Goal: Task Accomplishment & Management: Complete application form

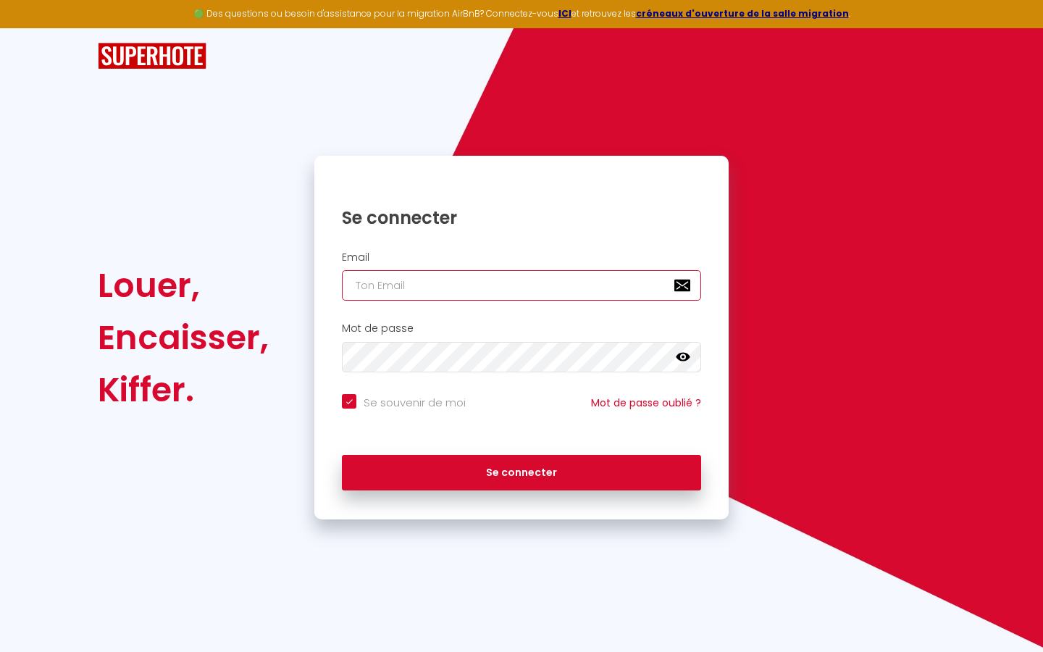
type input "l"
checkbox input "true"
type input "le"
checkbox input "true"
type input "les"
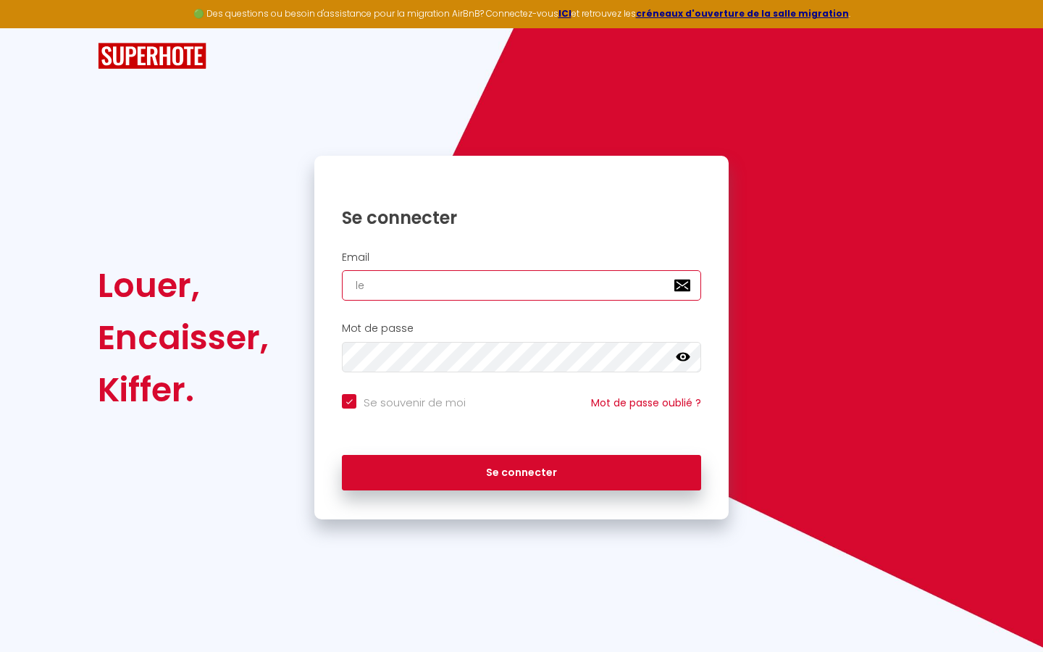
checkbox input "true"
type input "lesp"
checkbox input "true"
type input "lespa"
checkbox input "true"
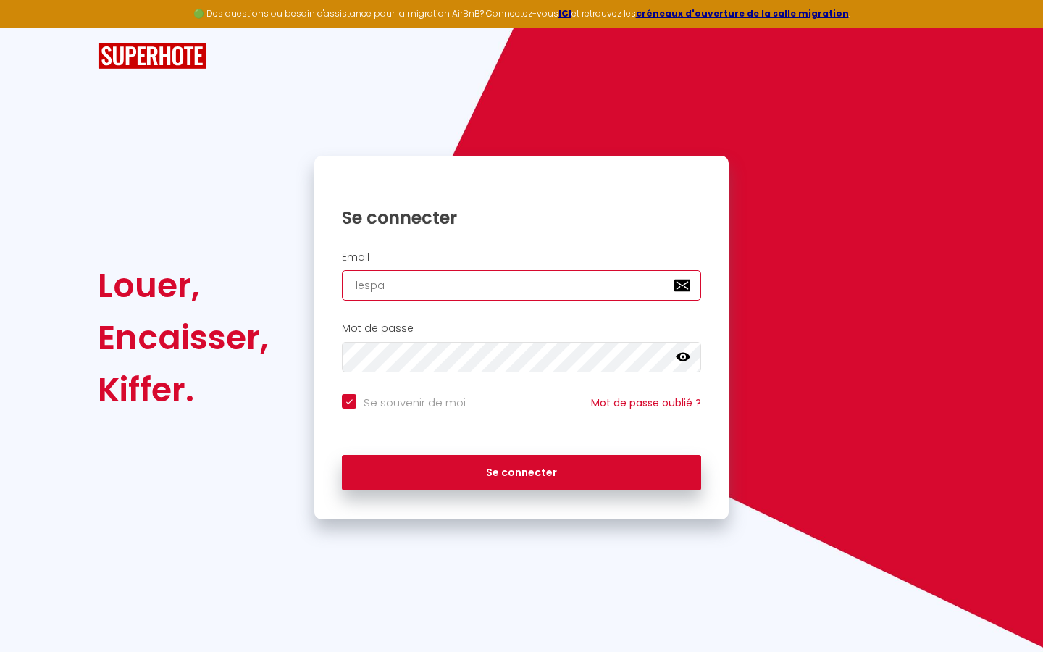
type input "lespac"
checkbox input "true"
type input "lespace"
checkbox input "true"
type input "lespaced"
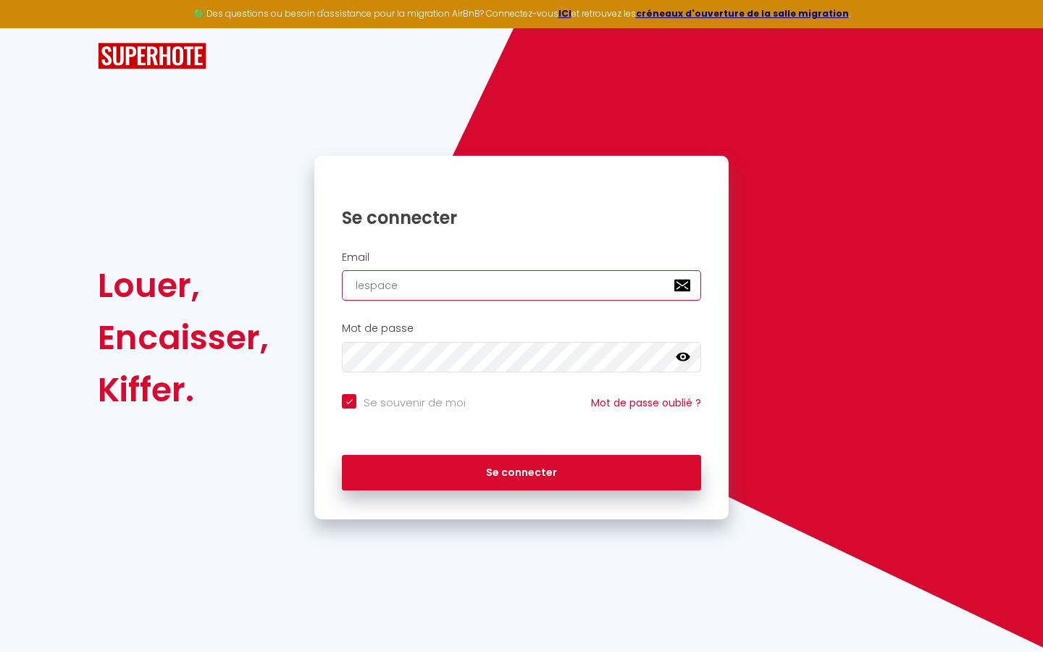
checkbox input "true"
type input "lespacede"
checkbox input "true"
type input "lespacedet"
checkbox input "true"
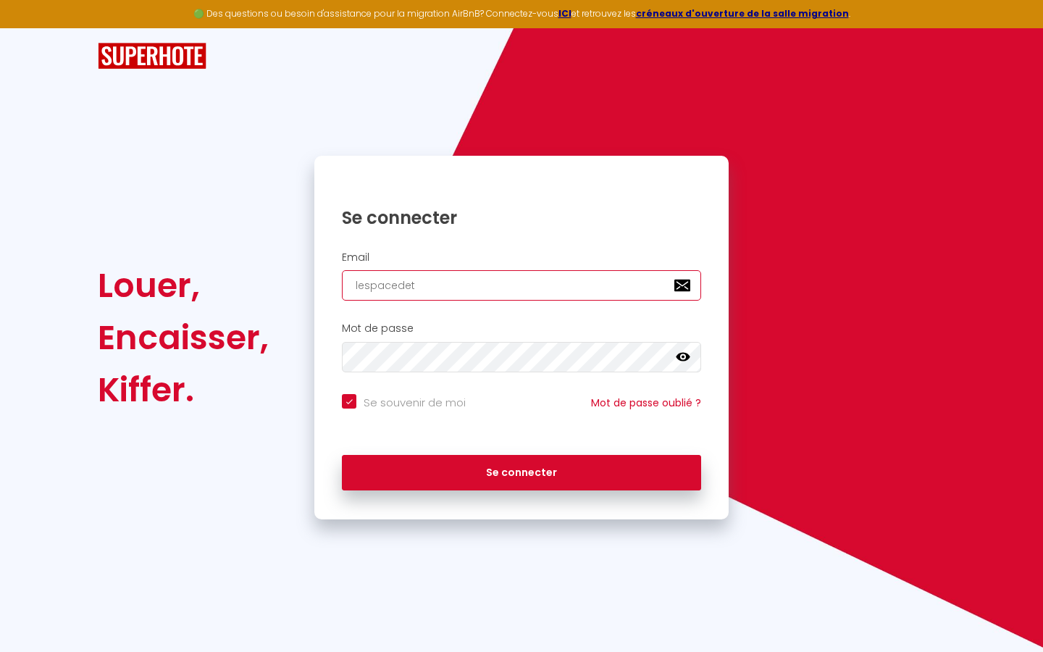
type input "lespacedete"
checkbox input "true"
type input "lespacedeten"
checkbox input "true"
type input "lespacedetent"
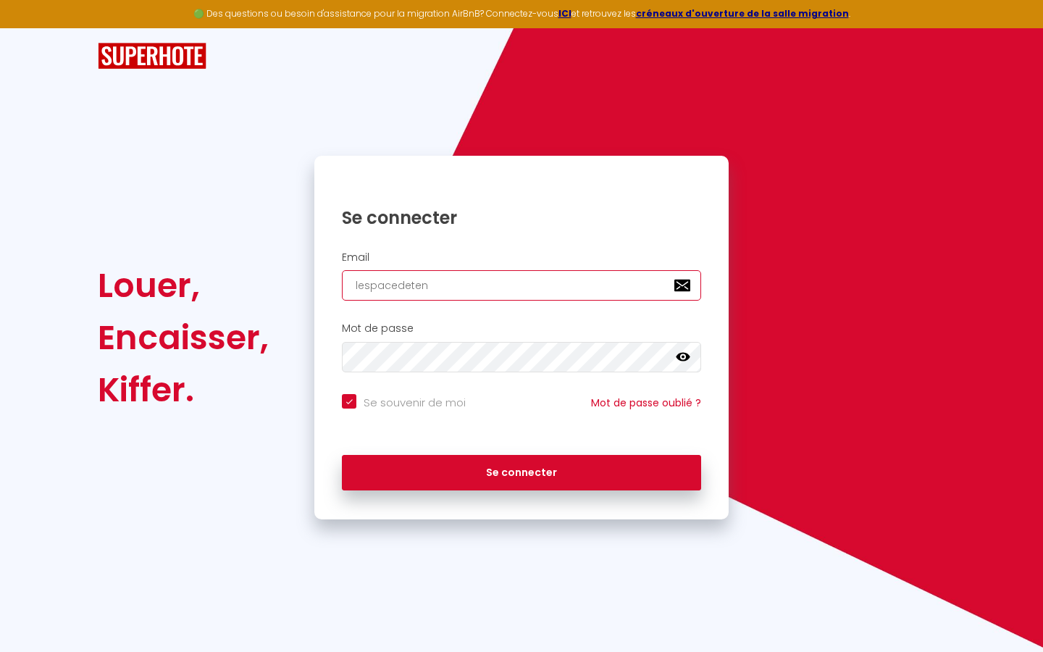
checkbox input "true"
type input "lespacedetente"
checkbox input "true"
type input "lespacedetente@"
checkbox input "true"
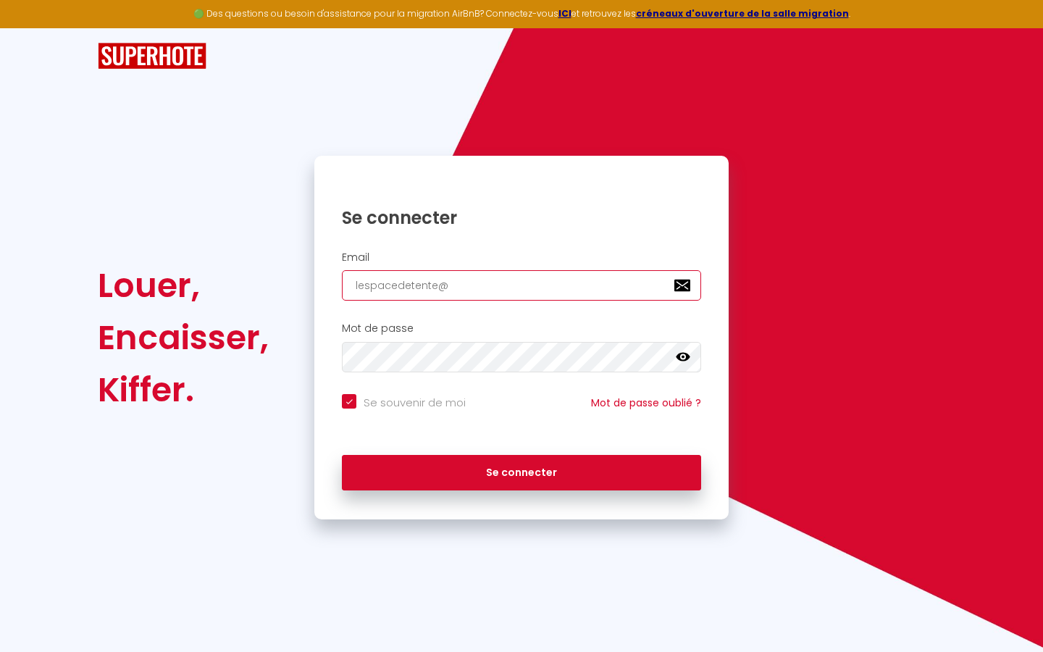
type input "lespacedetente@g"
checkbox input "true"
type input "lespacedetente@gm"
checkbox input "true"
type input "lespacedetente@gma"
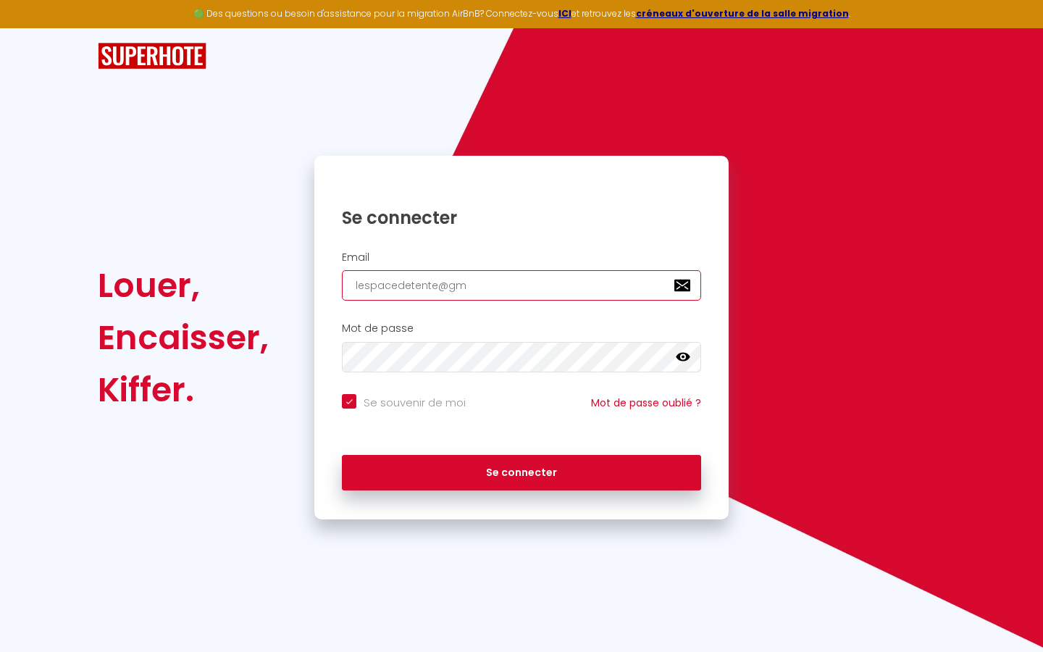
checkbox input "true"
type input "lespacedetente@gmai"
checkbox input "true"
type input "[EMAIL_ADDRESS]"
checkbox input "true"
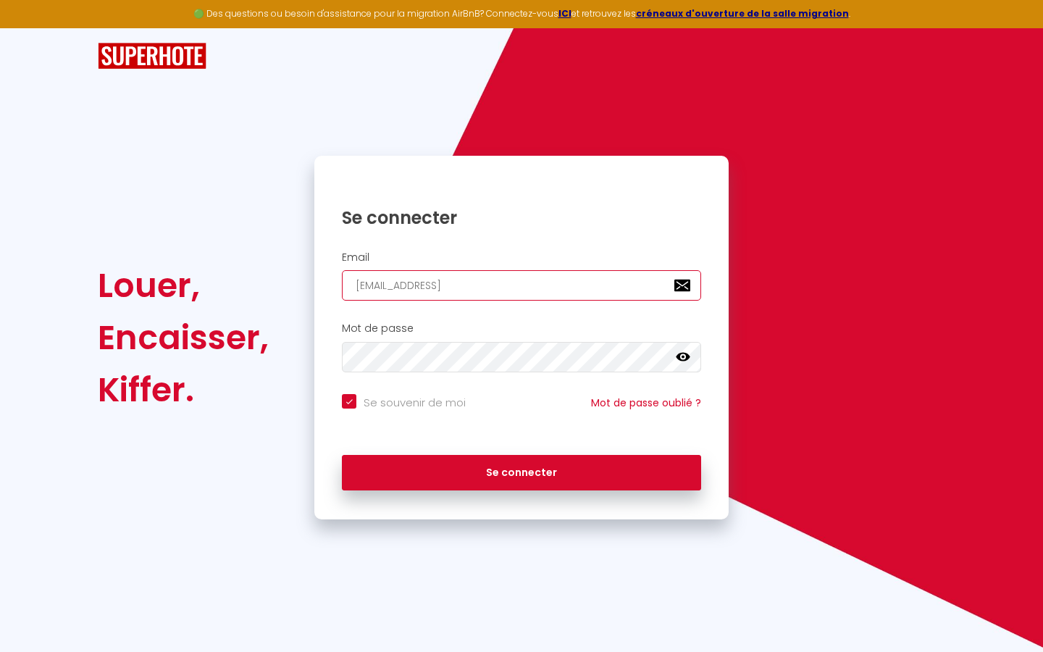
type input "[EMAIL_ADDRESS]."
checkbox input "true"
type input "lespacedetente@gmail.c"
checkbox input "true"
type input "[EMAIL_ADDRESS][DOMAIN_NAME]"
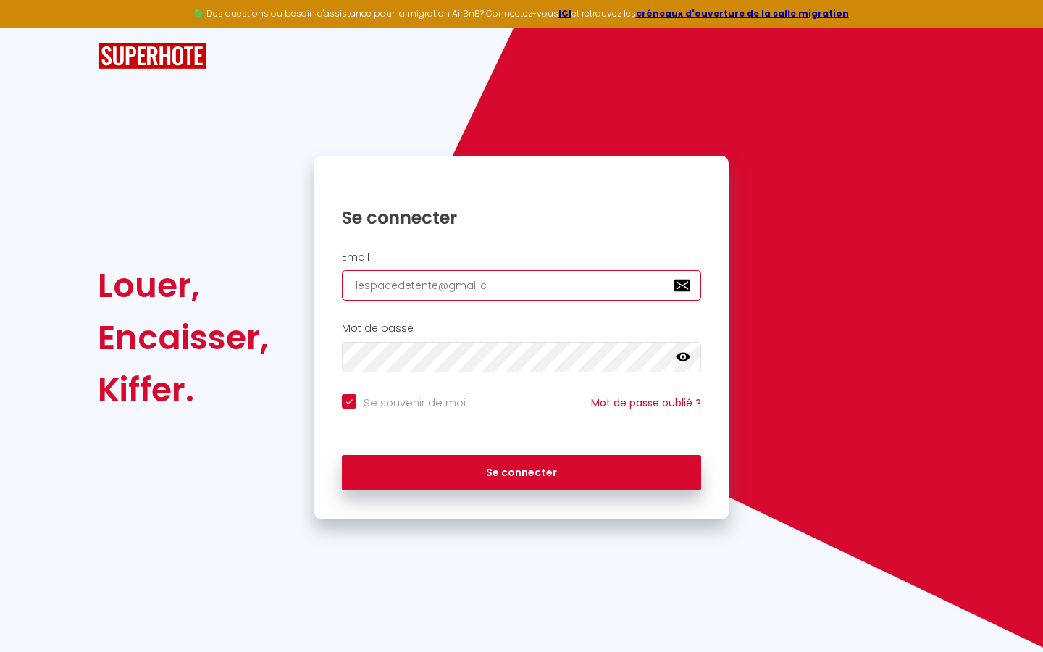
checkbox input "true"
type input "[EMAIL_ADDRESS][DOMAIN_NAME]"
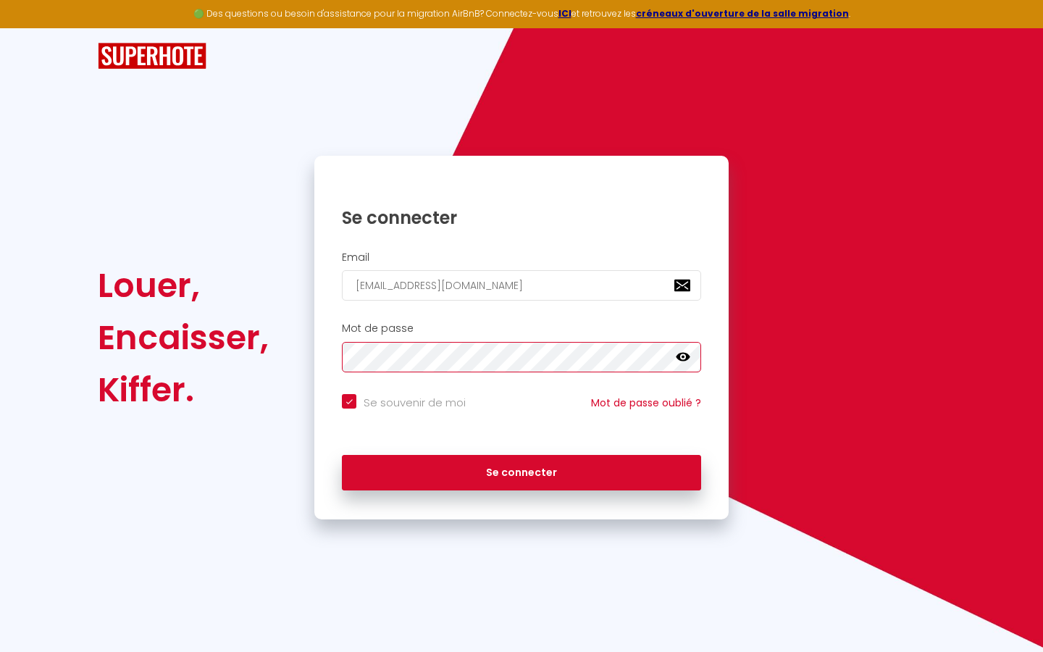
checkbox input "true"
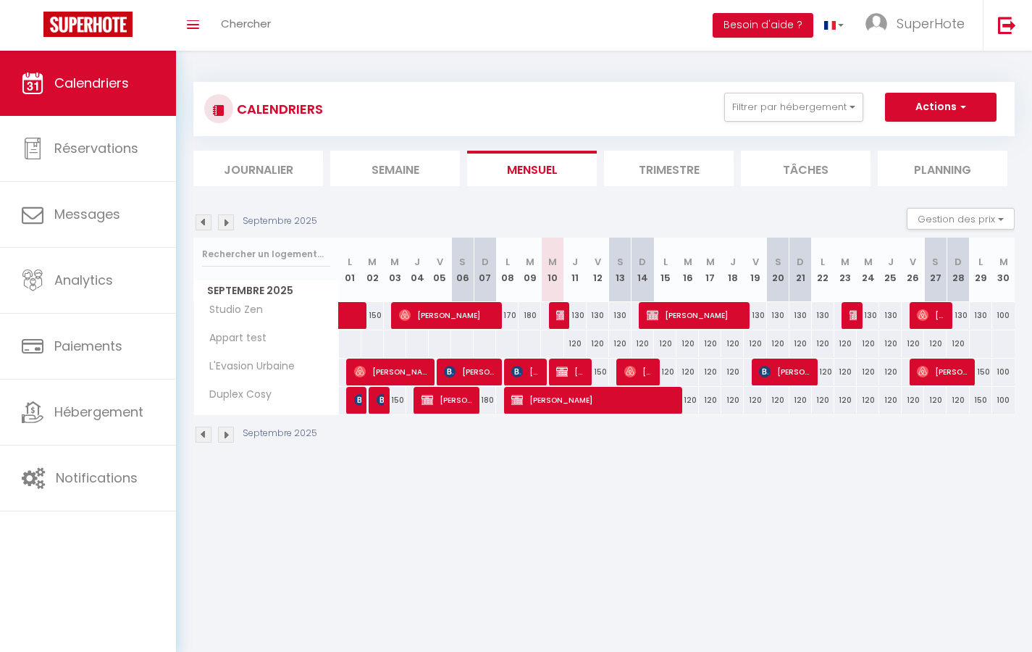
select select "not_cancelled"
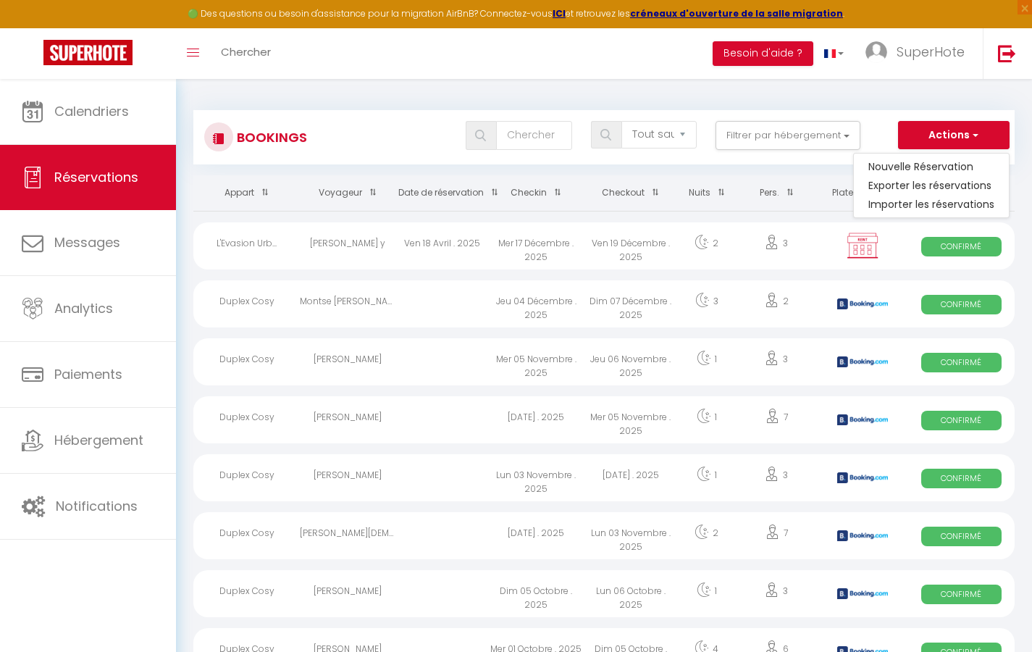
select select
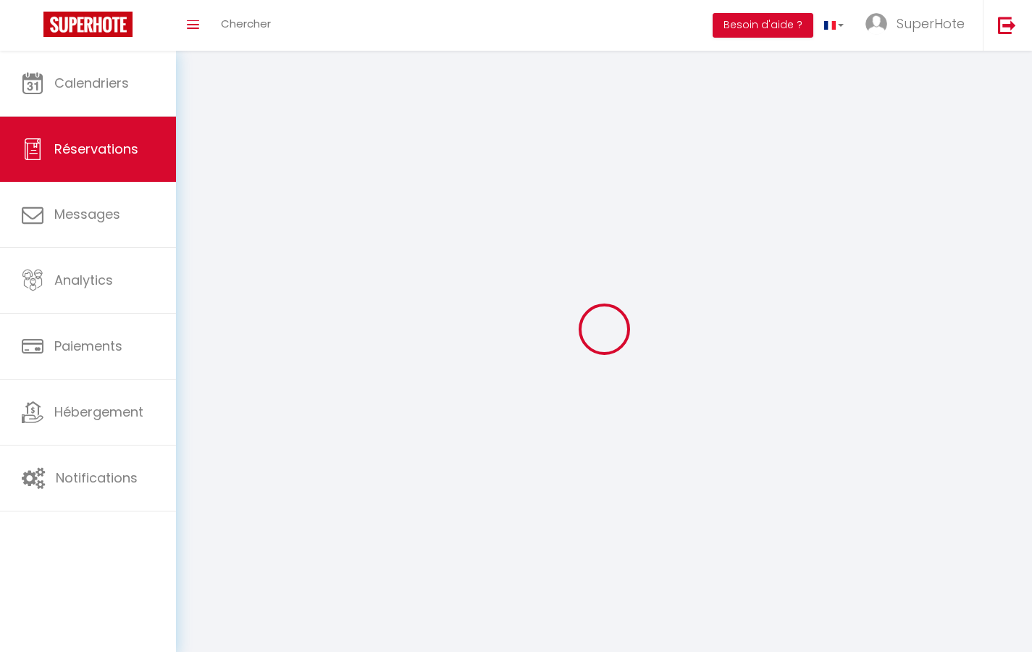
select select
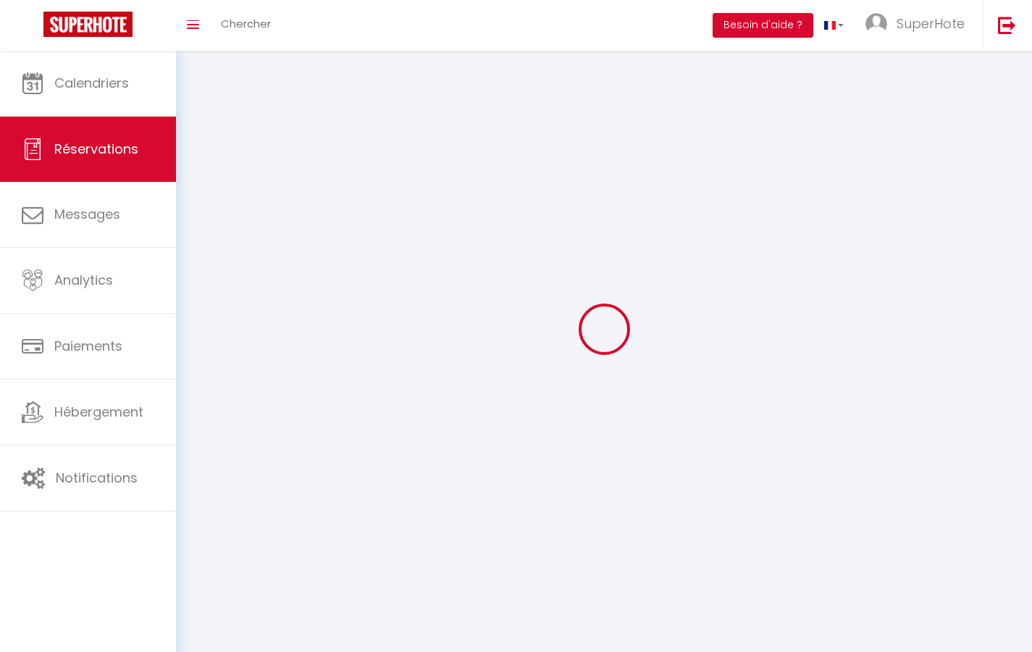
select select
checkbox input "false"
select select
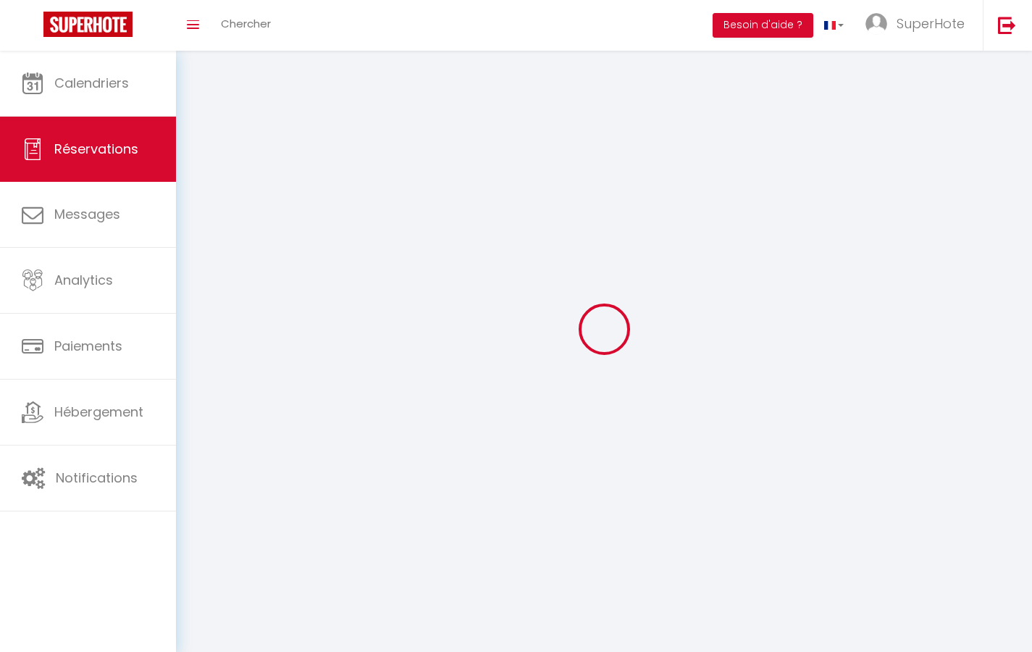
select select
checkbox input "false"
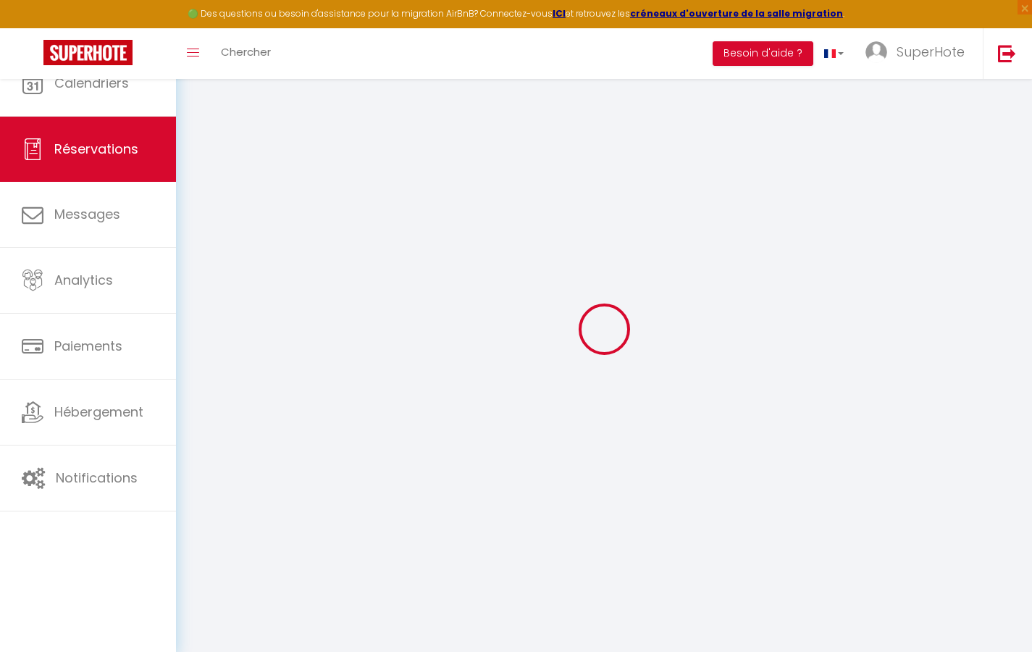
select select
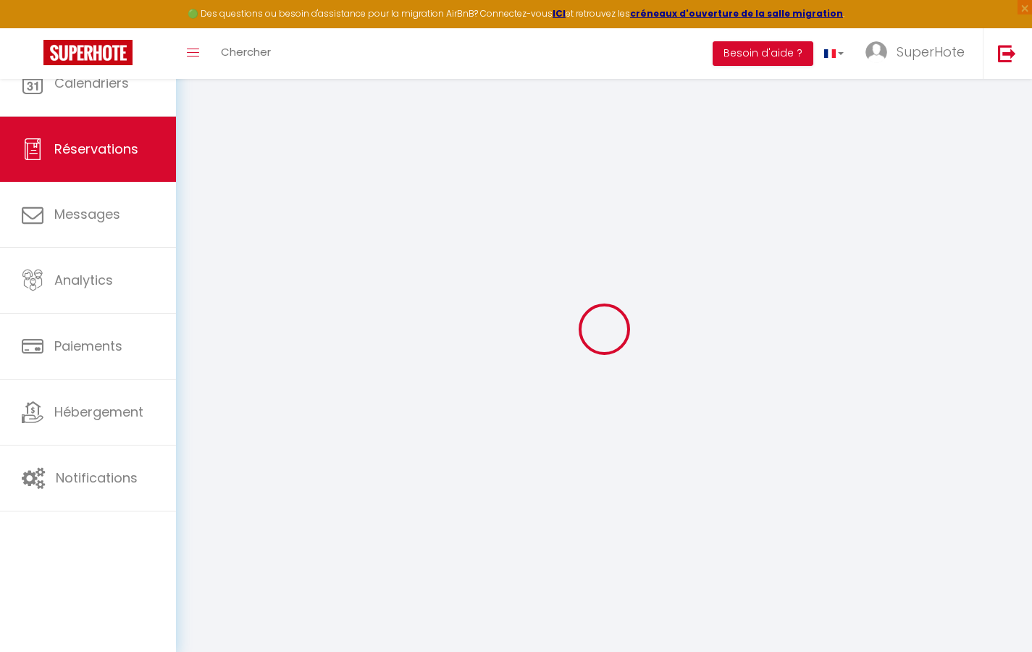
select select
checkbox input "false"
select select
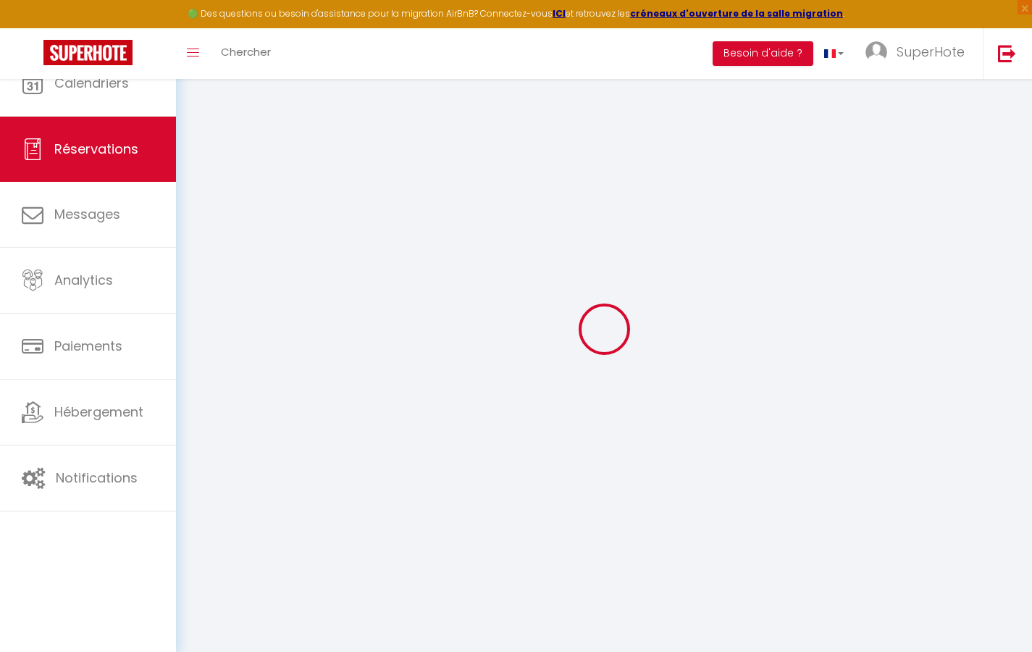
select select
checkbox input "false"
select select
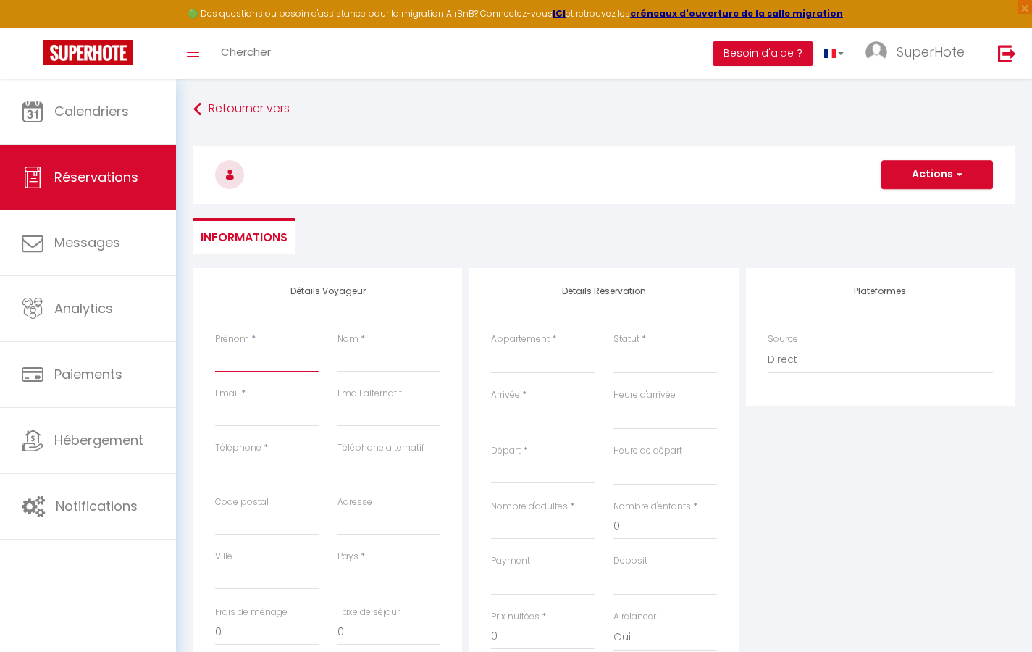
type input "T"
select select
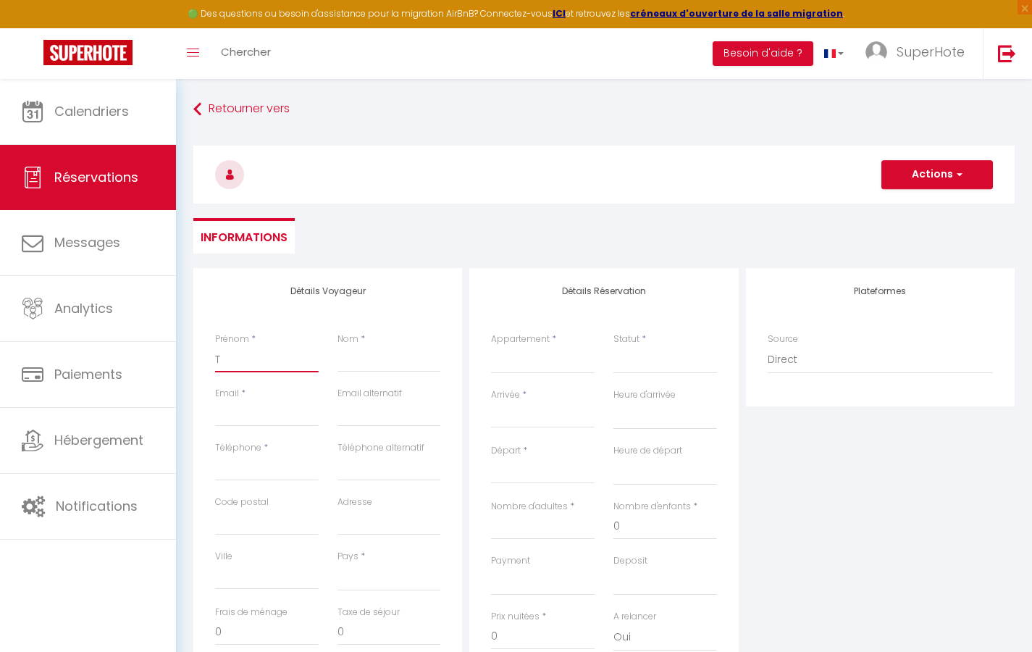
select select
checkbox input "false"
type input "Te"
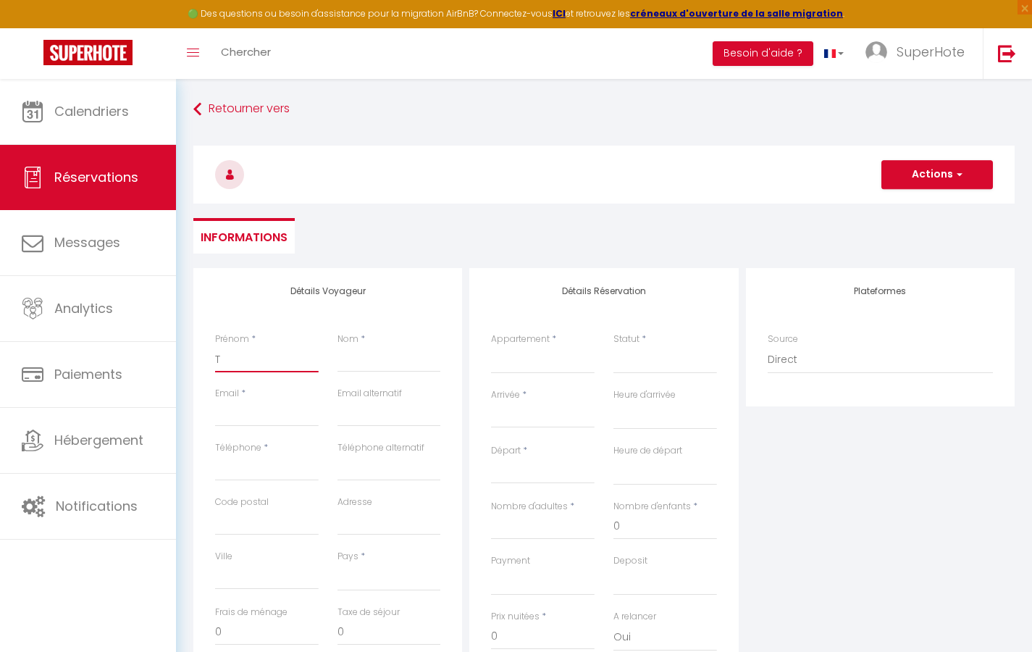
select select
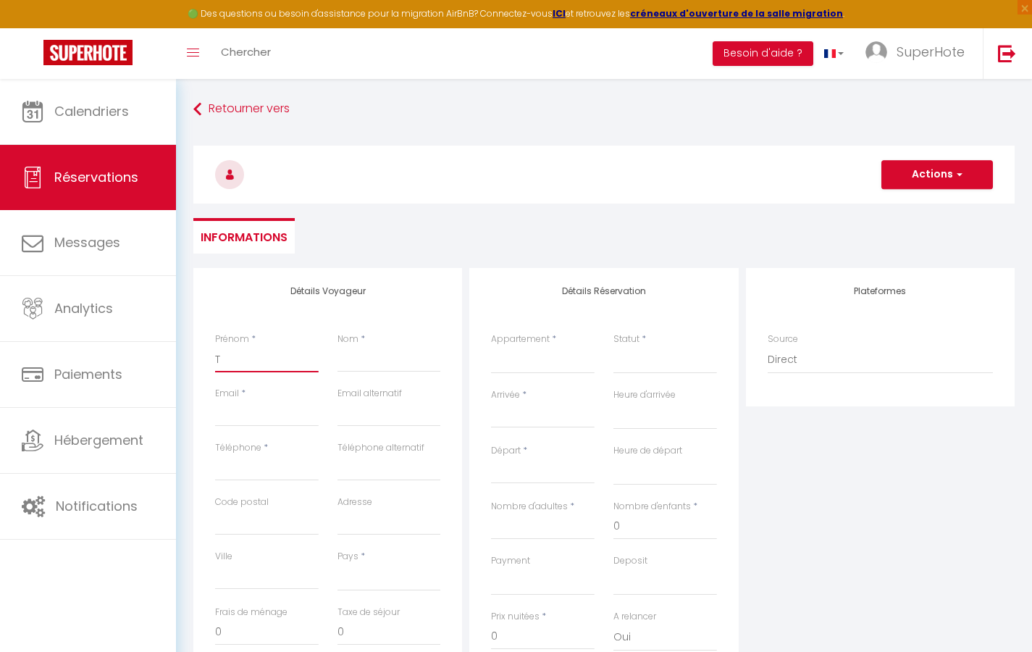
select select
checkbox input "false"
type input "Tes"
select select
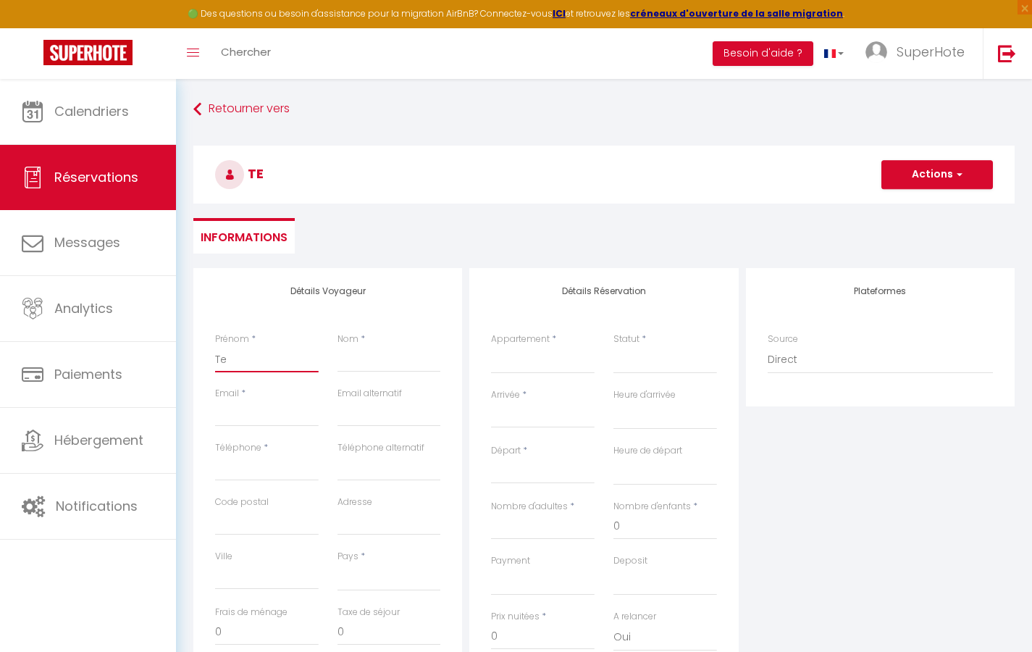
select select
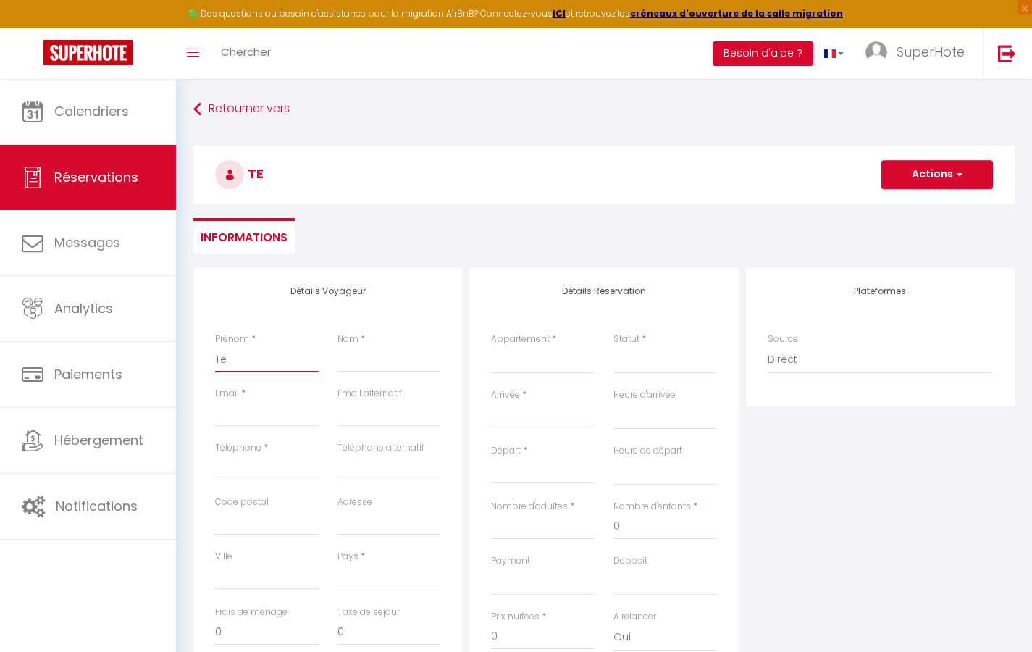
select select
checkbox input "false"
type input "Test"
select select
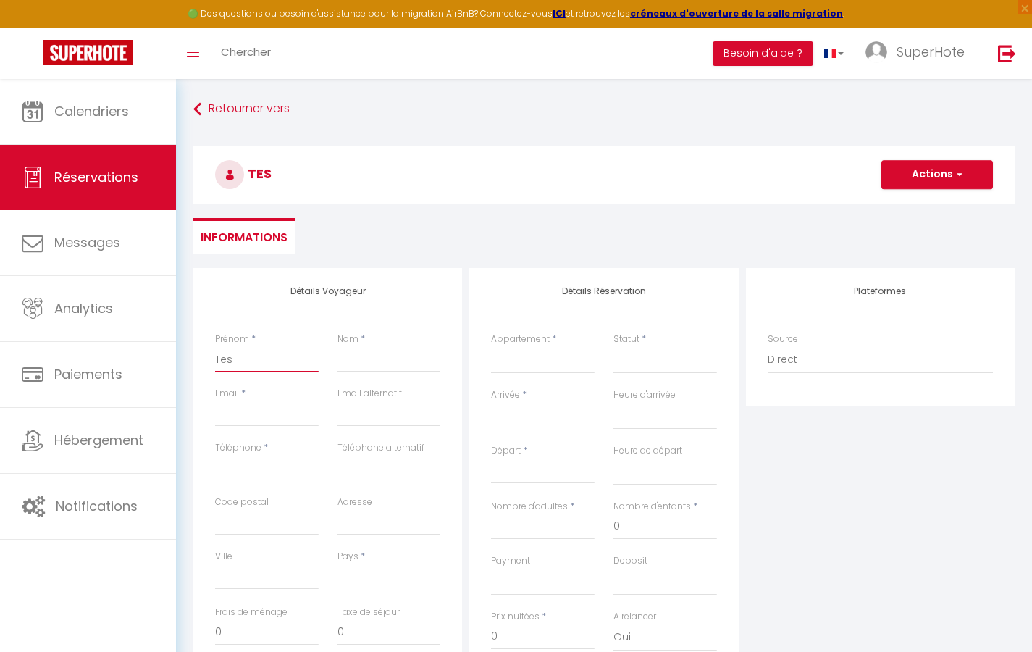
select select
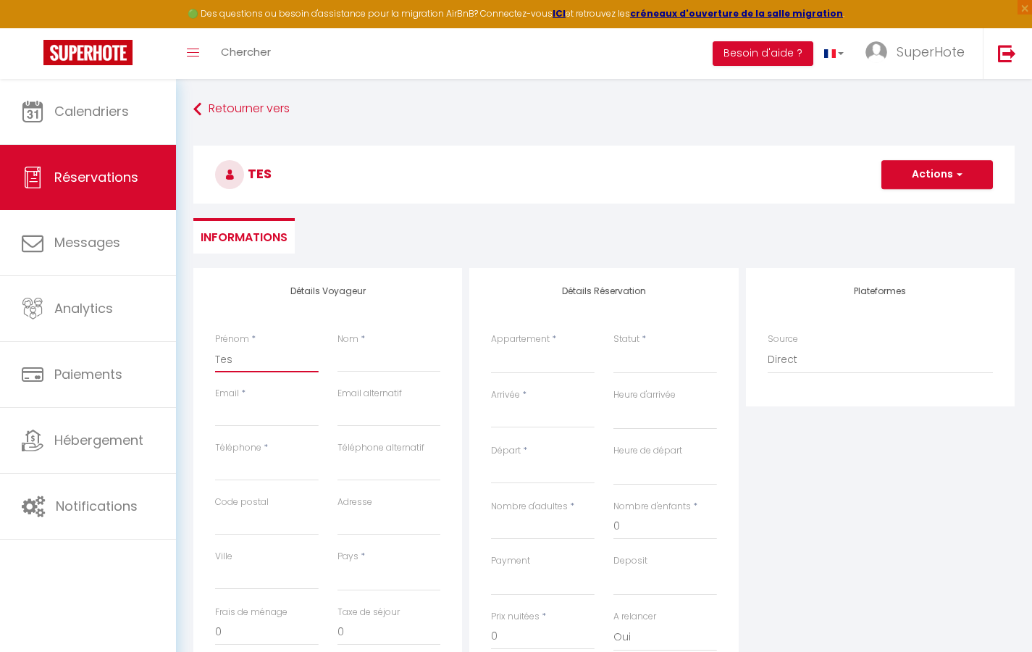
checkbox input "false"
type input "A"
select select
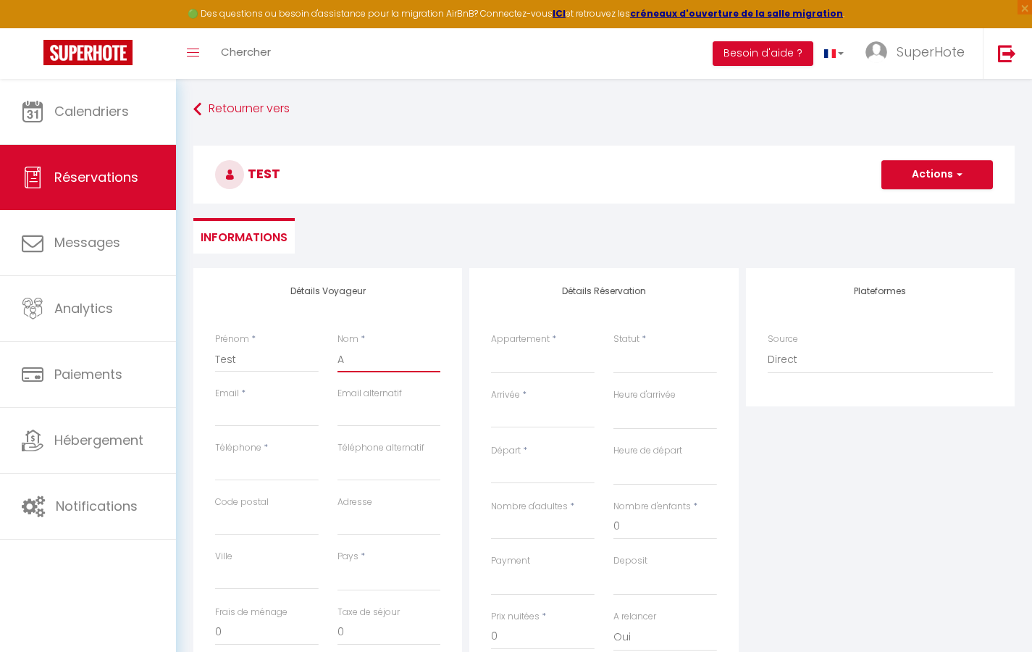
select select
checkbox input "false"
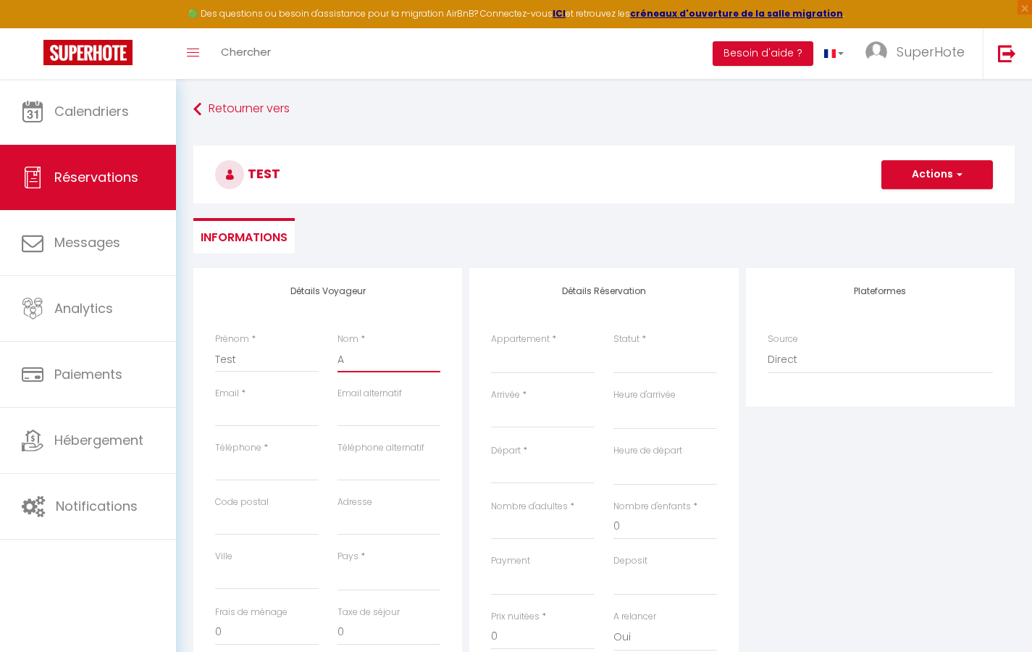
type input "Au"
select select
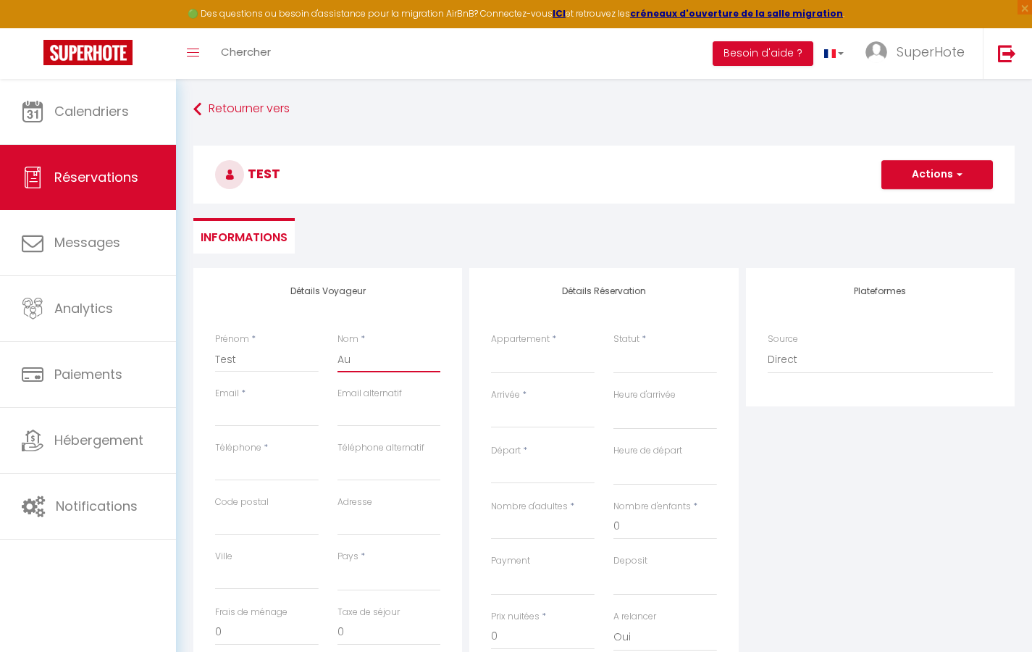
select select
checkbox input "false"
type input "Aut"
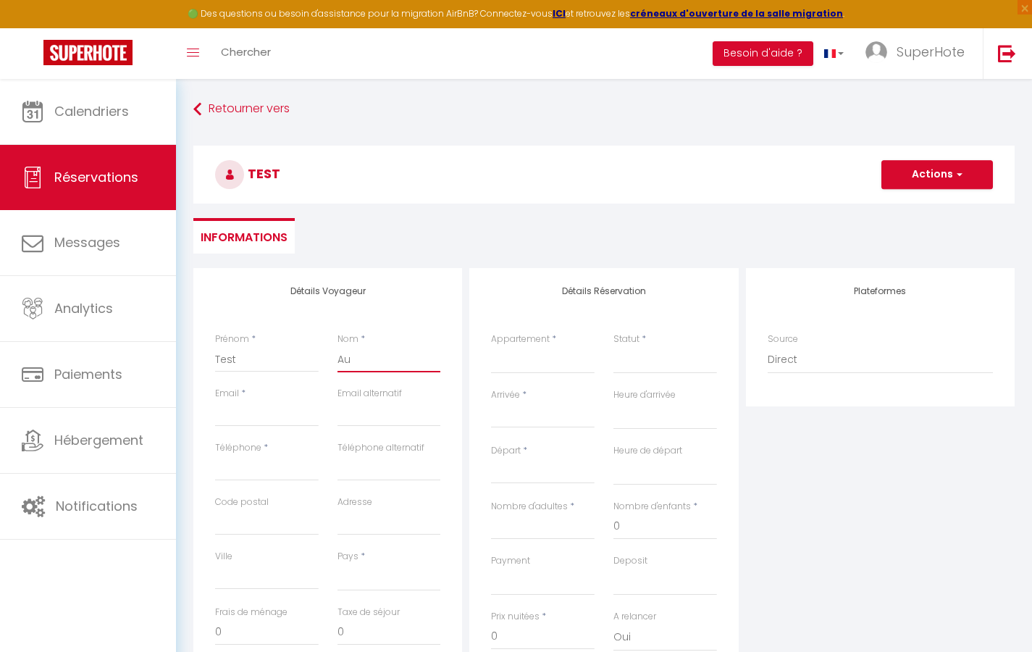
select select
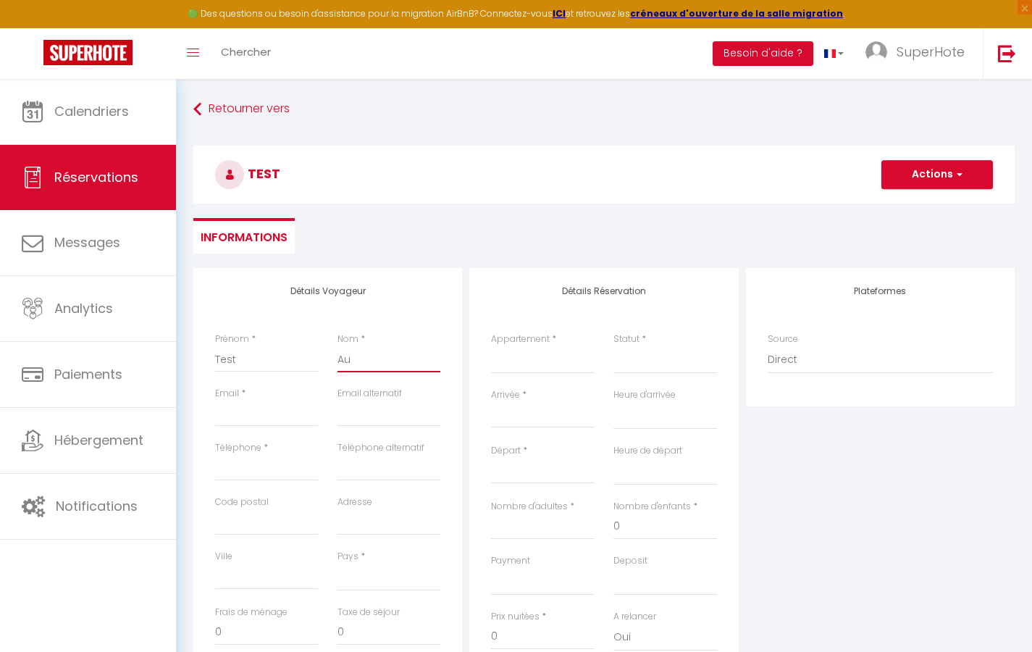
select select
checkbox input "false"
type input "Auto"
select select
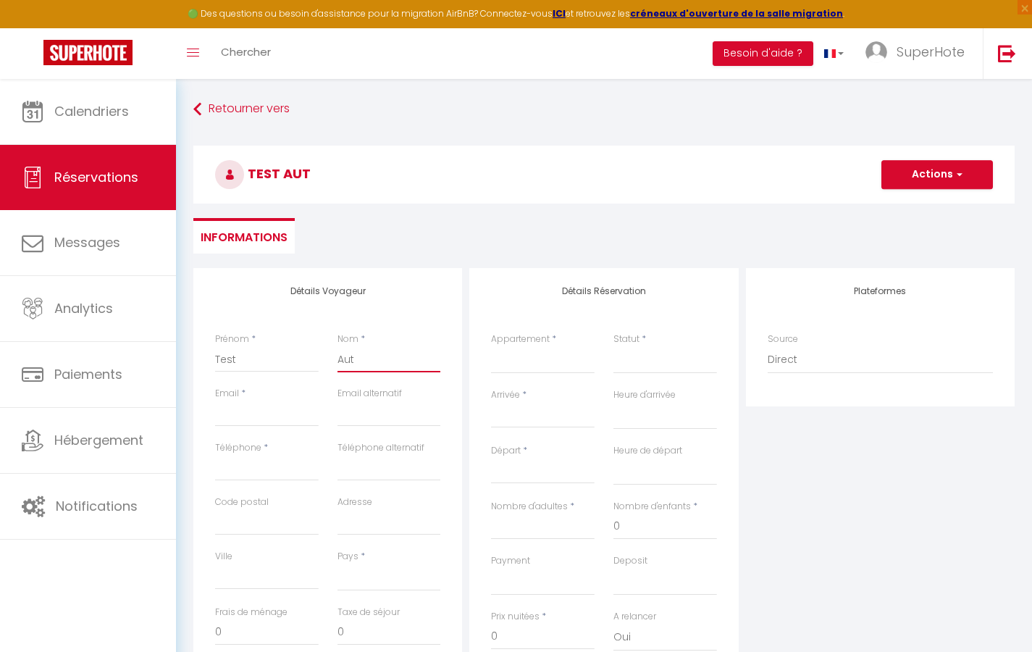
select select
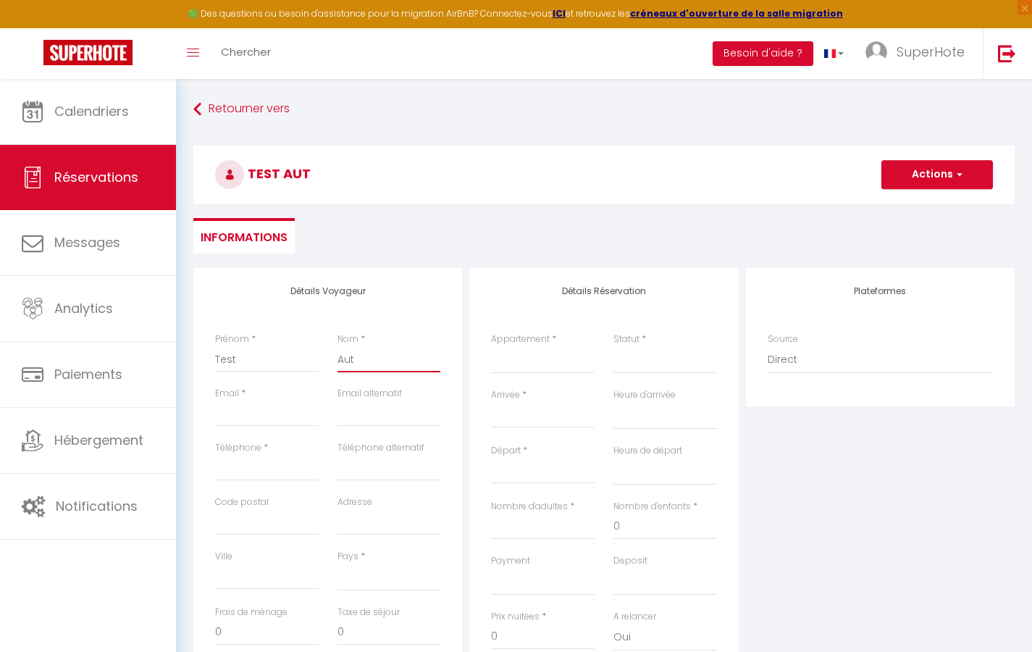
select select
checkbox input "false"
type input "[EMAIL_ADDRESS][DOMAIN_NAME]"
select select
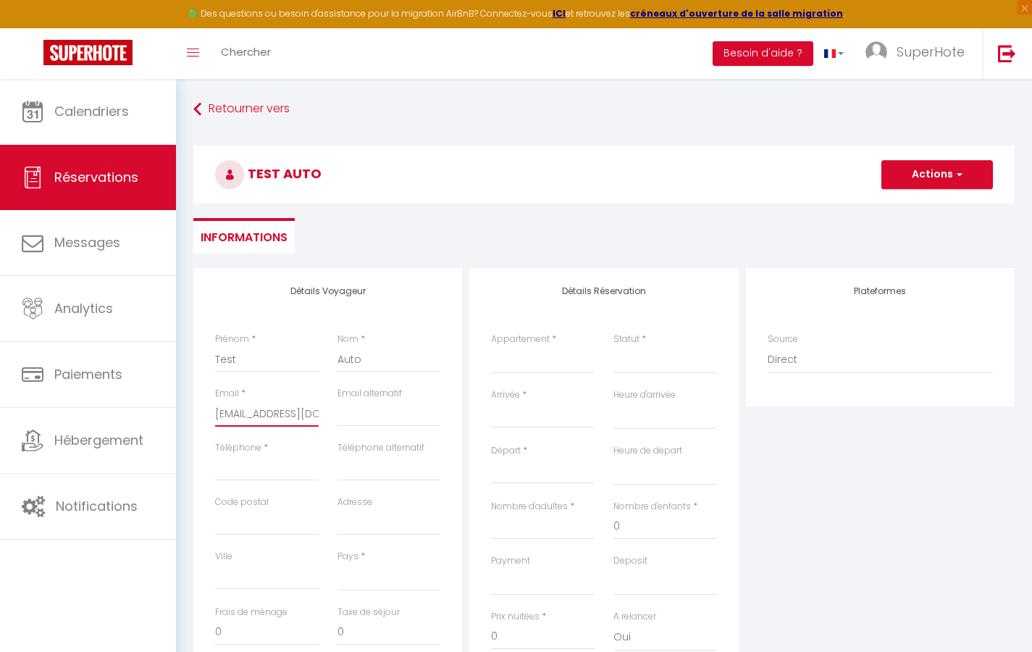
select select
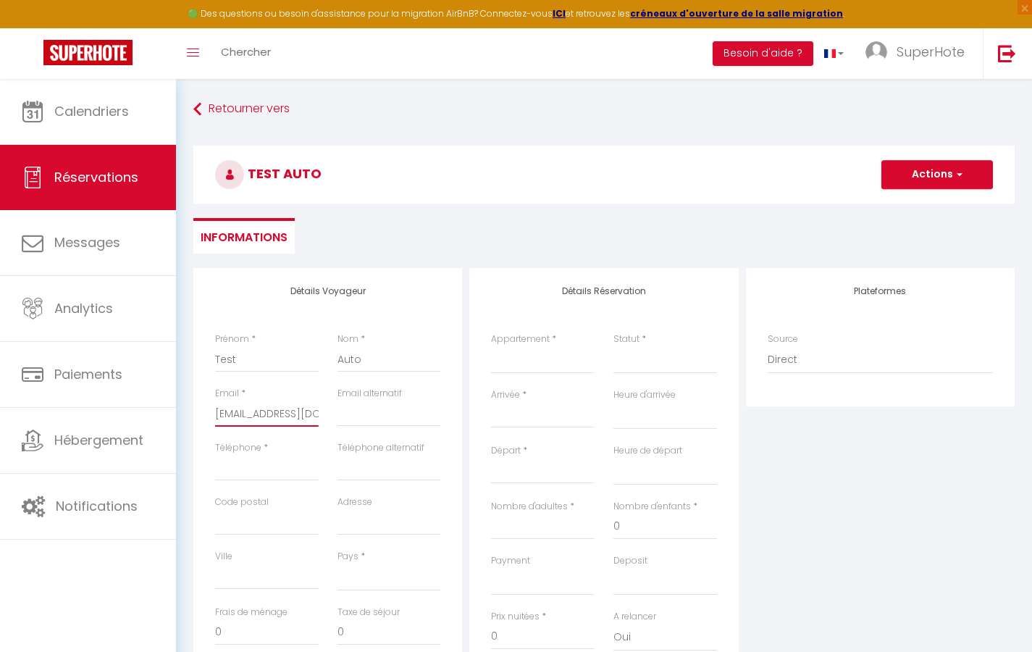
checkbox input "false"
type input "0"
select select
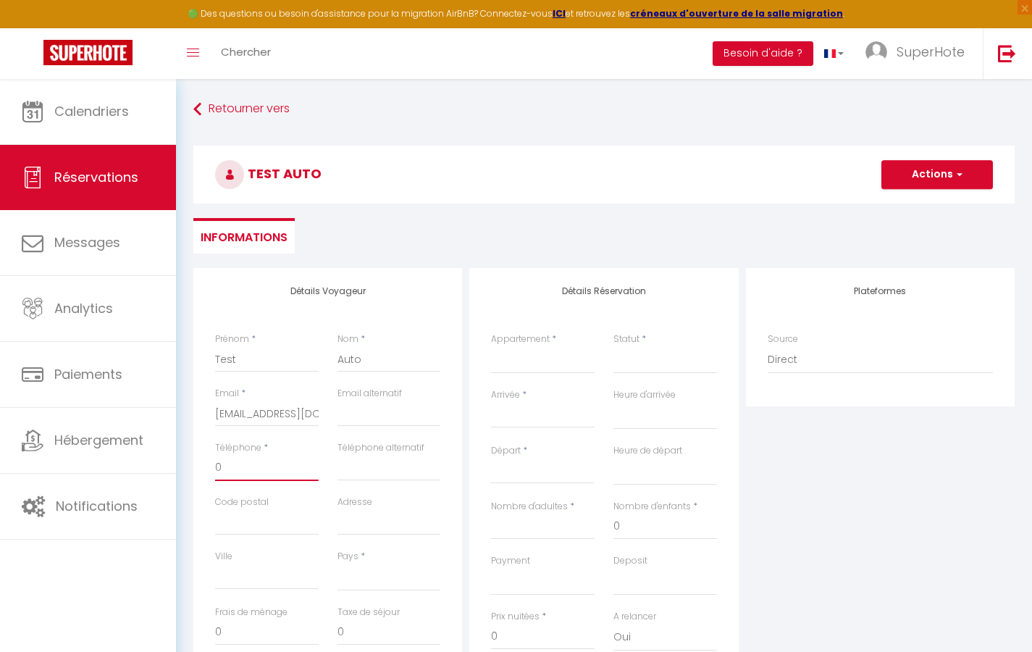
select select
checkbox input "false"
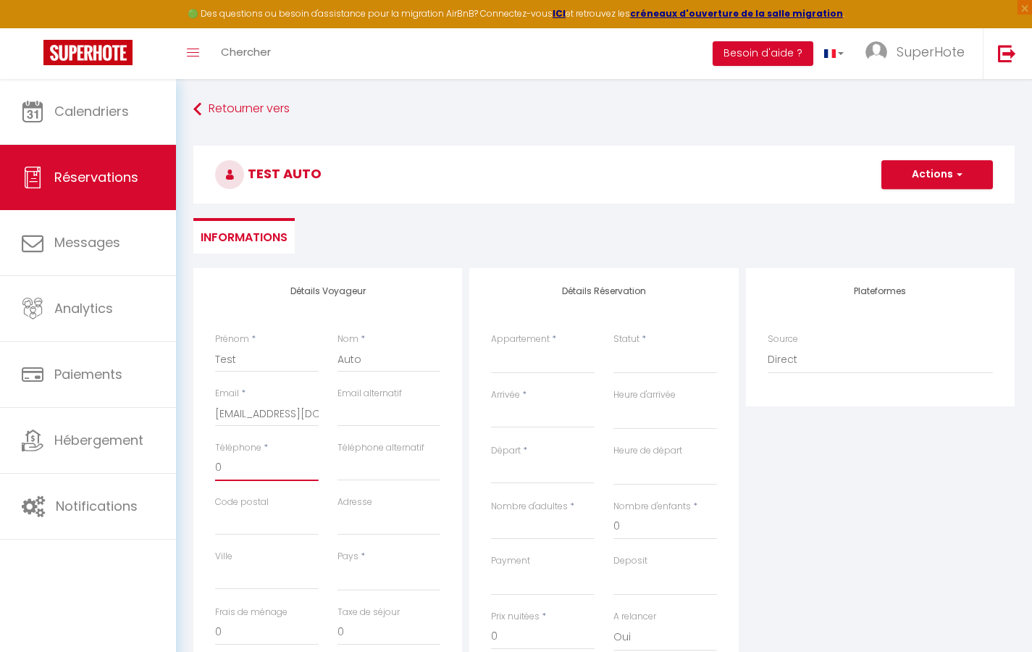
type input "06"
select select
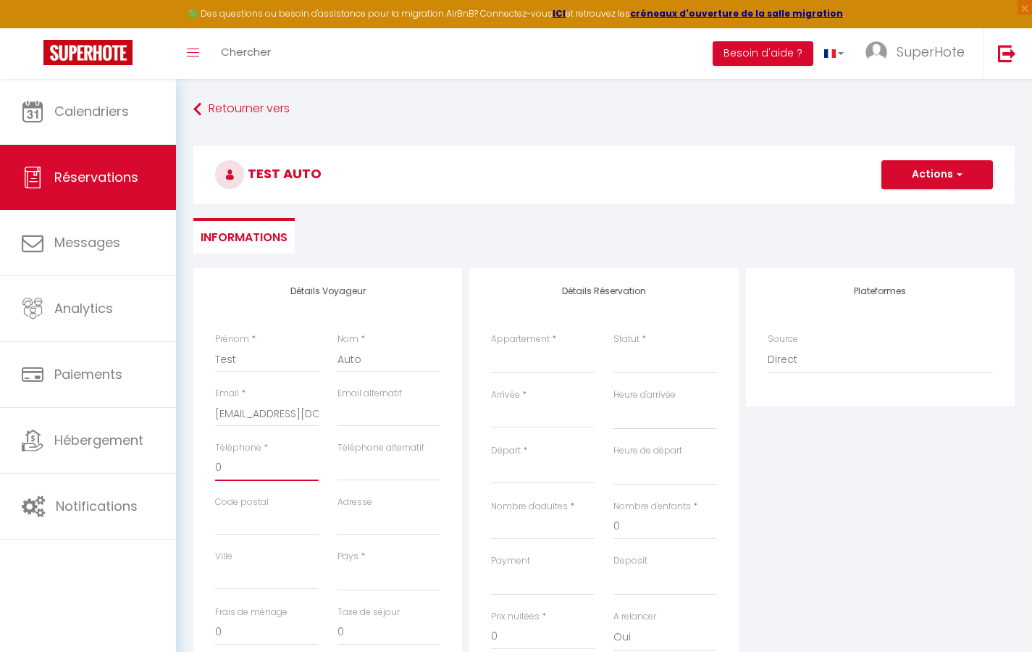
select select
checkbox input "false"
type input "060"
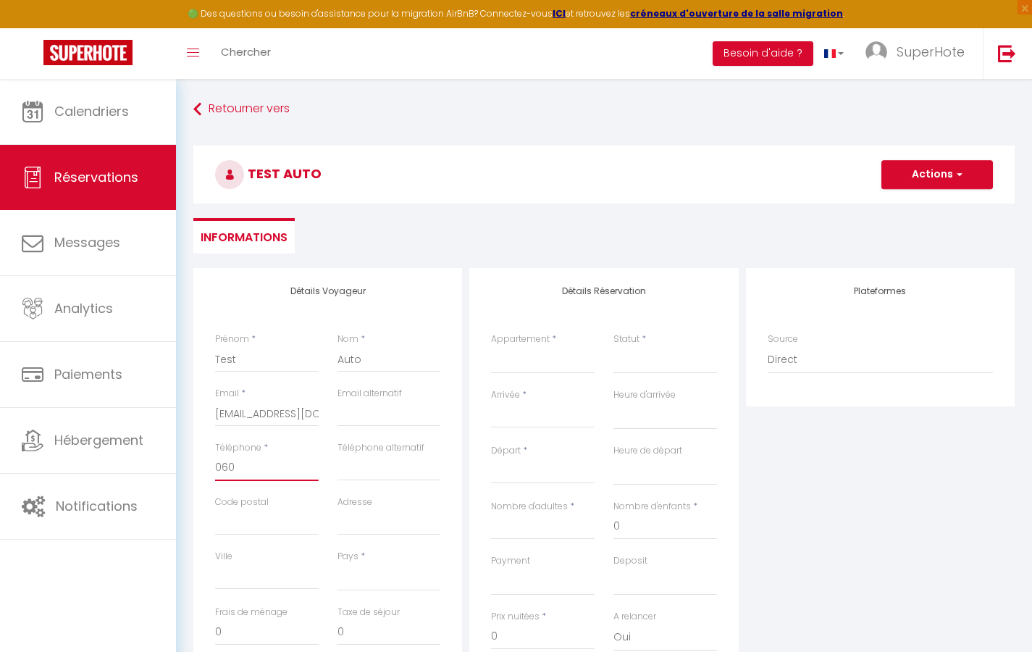
select select
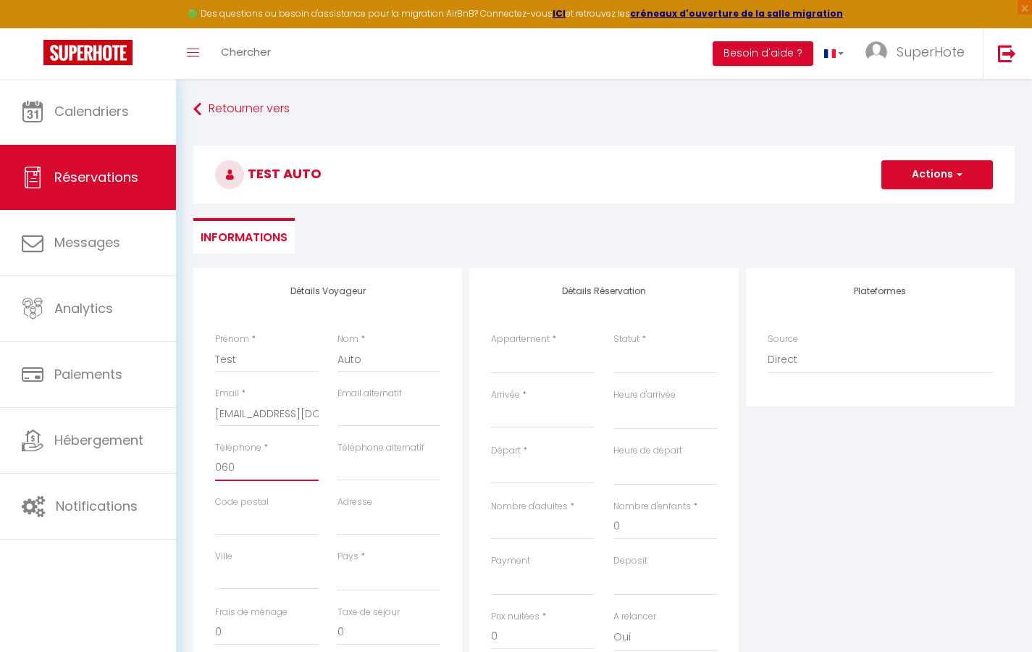
select select
checkbox input "false"
type input "0605"
select select
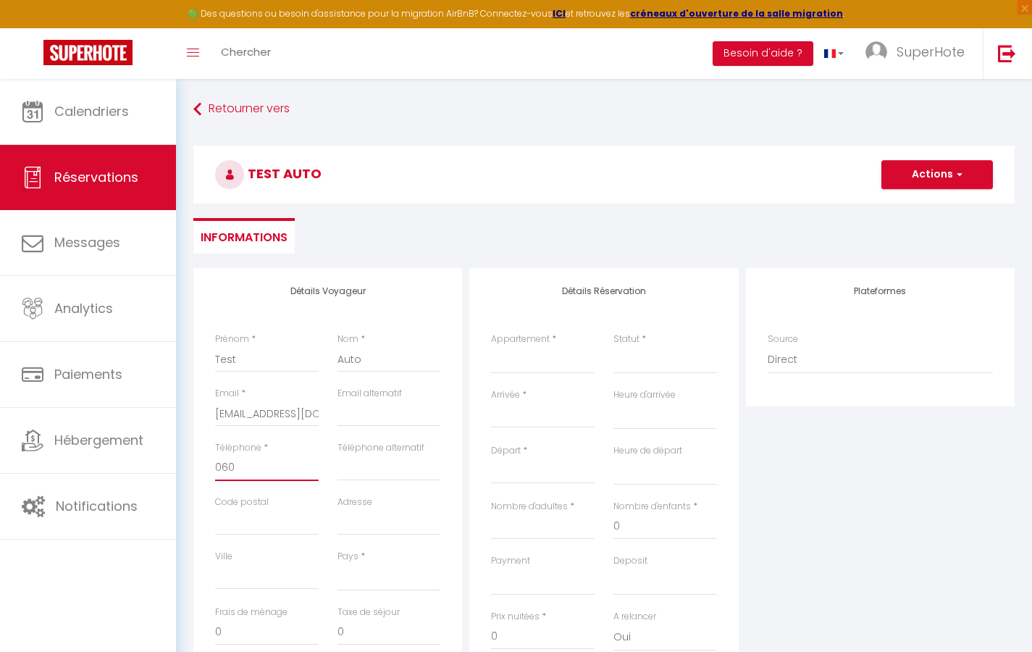
select select
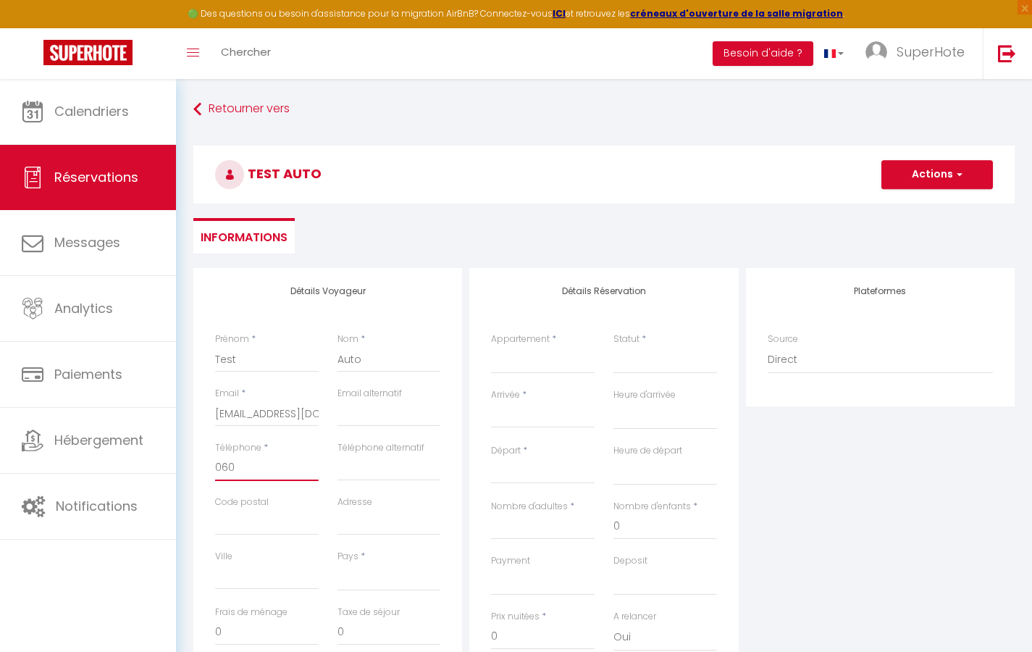
select select
checkbox input "false"
type input "06050"
